Goal: Information Seeking & Learning: Learn about a topic

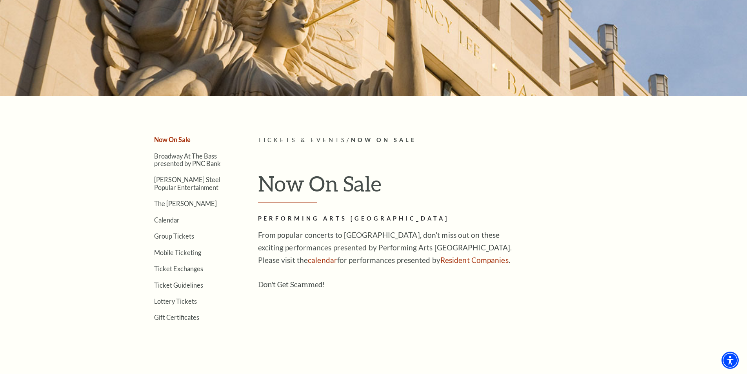
scroll to position [116, 0]
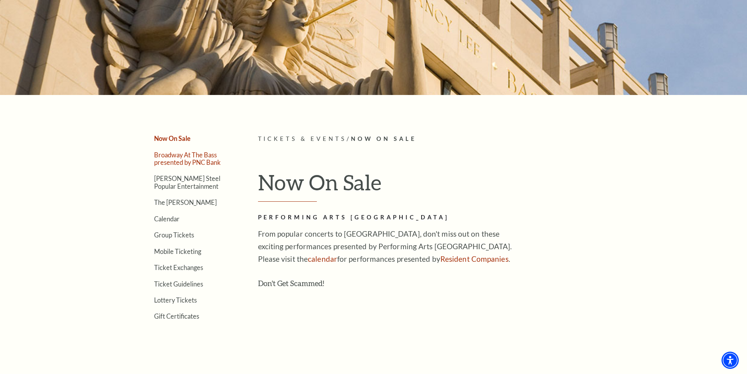
click at [198, 160] on link "Broadway At The Bass presented by PNC Bank" at bounding box center [187, 158] width 67 height 15
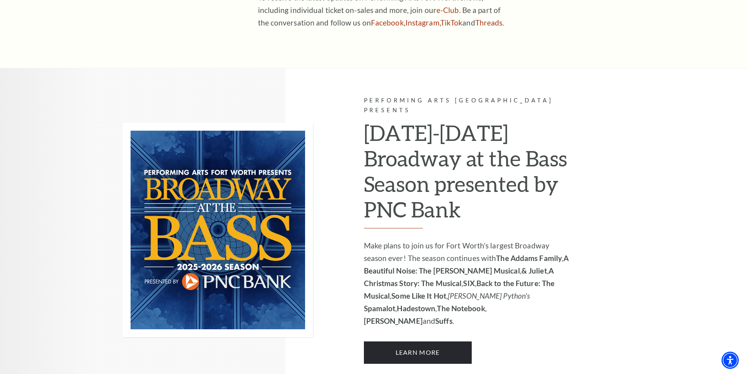
scroll to position [510, 0]
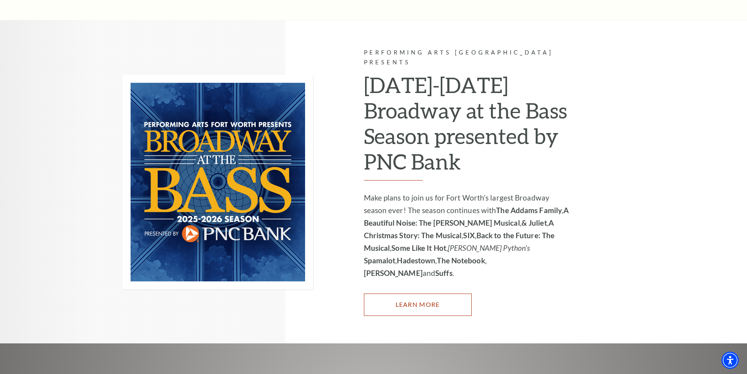
click at [404, 293] on link "Learn More" at bounding box center [418, 304] width 108 height 22
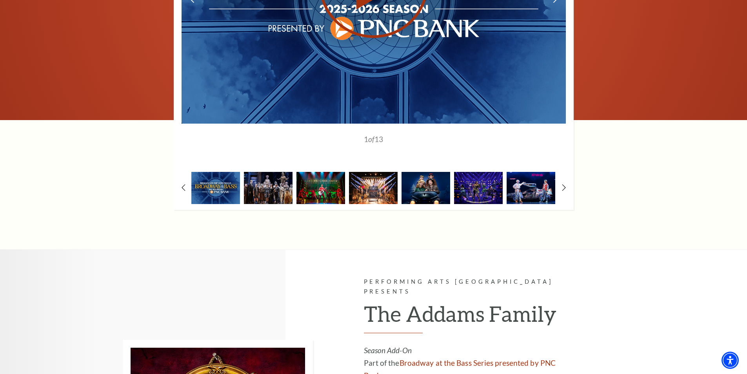
scroll to position [706, 0]
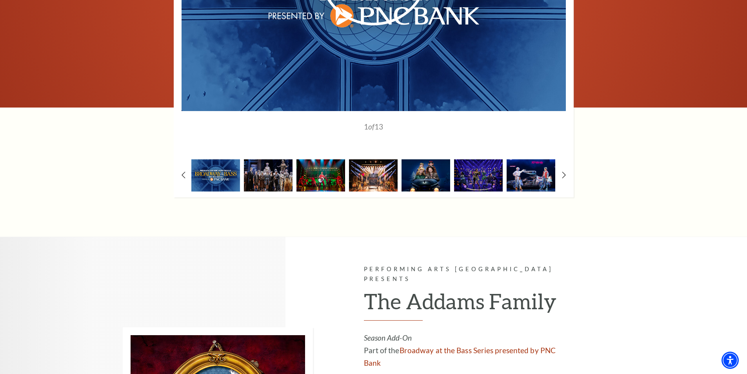
click at [559, 177] on div "1" at bounding box center [374, 24] width 400 height 346
click at [563, 176] on icon at bounding box center [563, 175] width 5 height 8
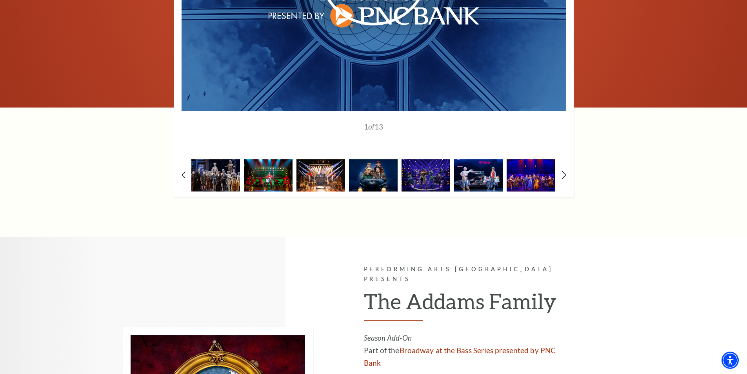
click at [563, 176] on icon at bounding box center [563, 175] width 5 height 8
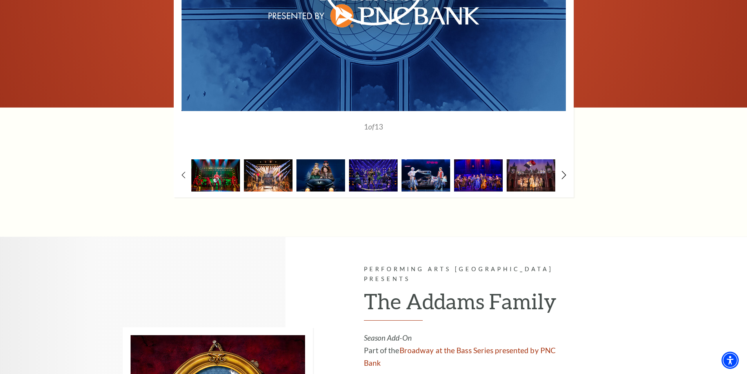
click at [562, 176] on icon at bounding box center [563, 175] width 5 height 8
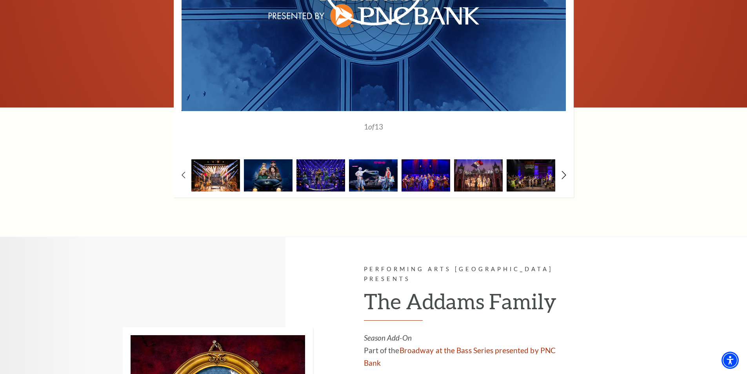
click at [562, 176] on icon at bounding box center [563, 175] width 5 height 8
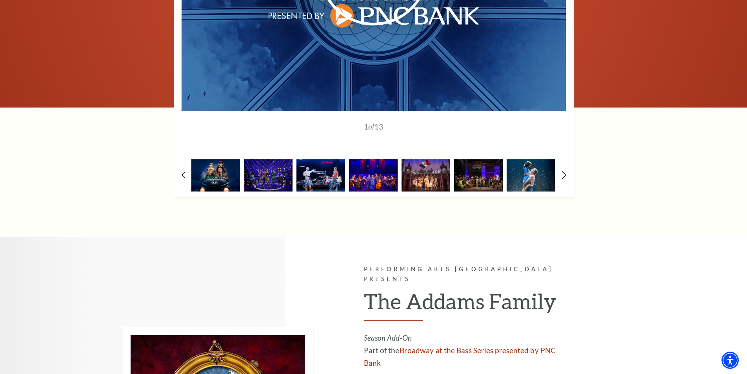
click at [562, 176] on icon at bounding box center [563, 175] width 5 height 8
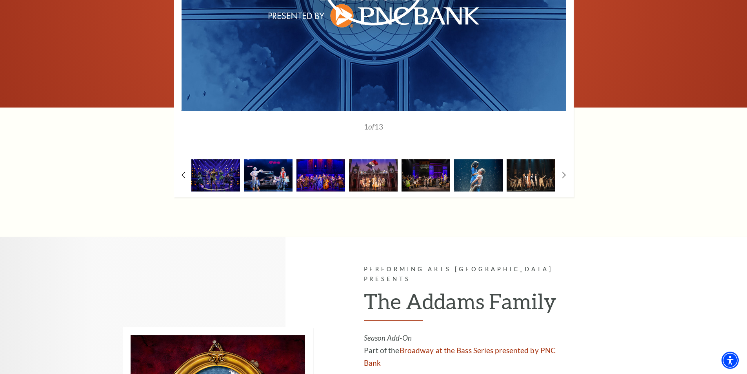
click at [536, 177] on img at bounding box center [531, 175] width 49 height 32
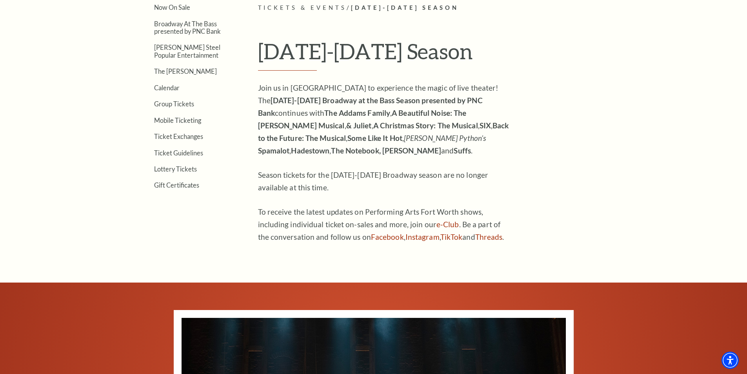
scroll to position [235, 0]
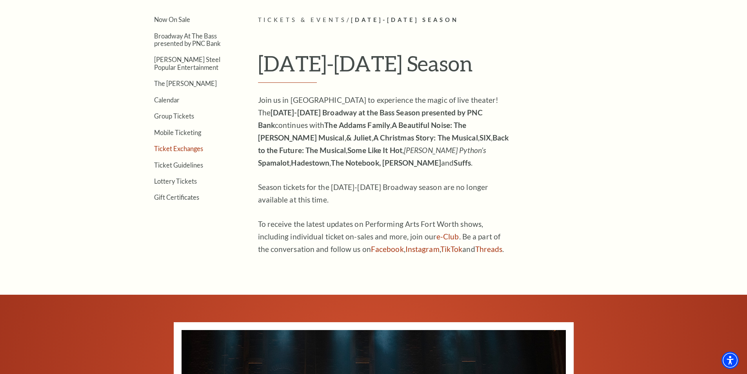
click at [187, 151] on link "Ticket Exchanges" at bounding box center [178, 148] width 49 height 7
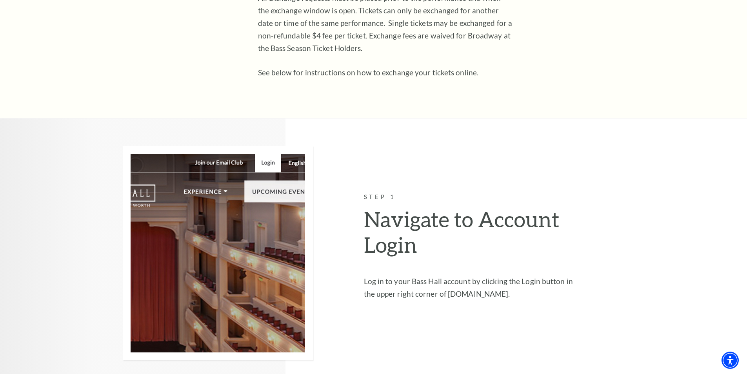
scroll to position [784, 0]
